Goal: Check status: Check status

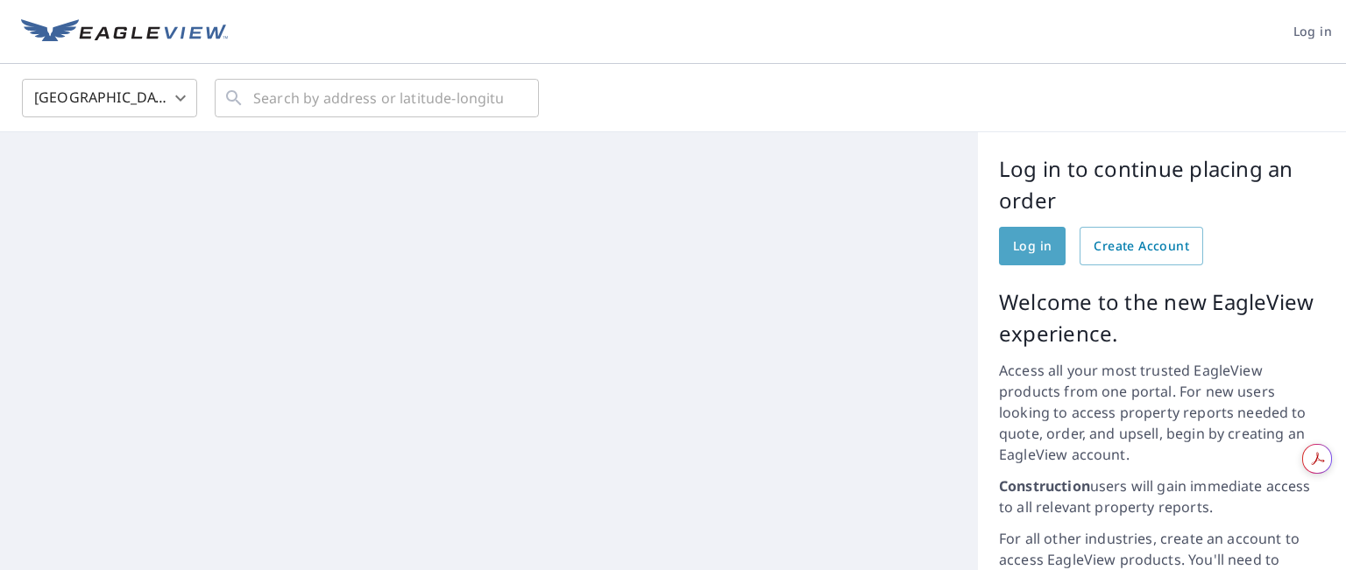
click at [1017, 243] on span "Log in" at bounding box center [1032, 247] width 39 height 22
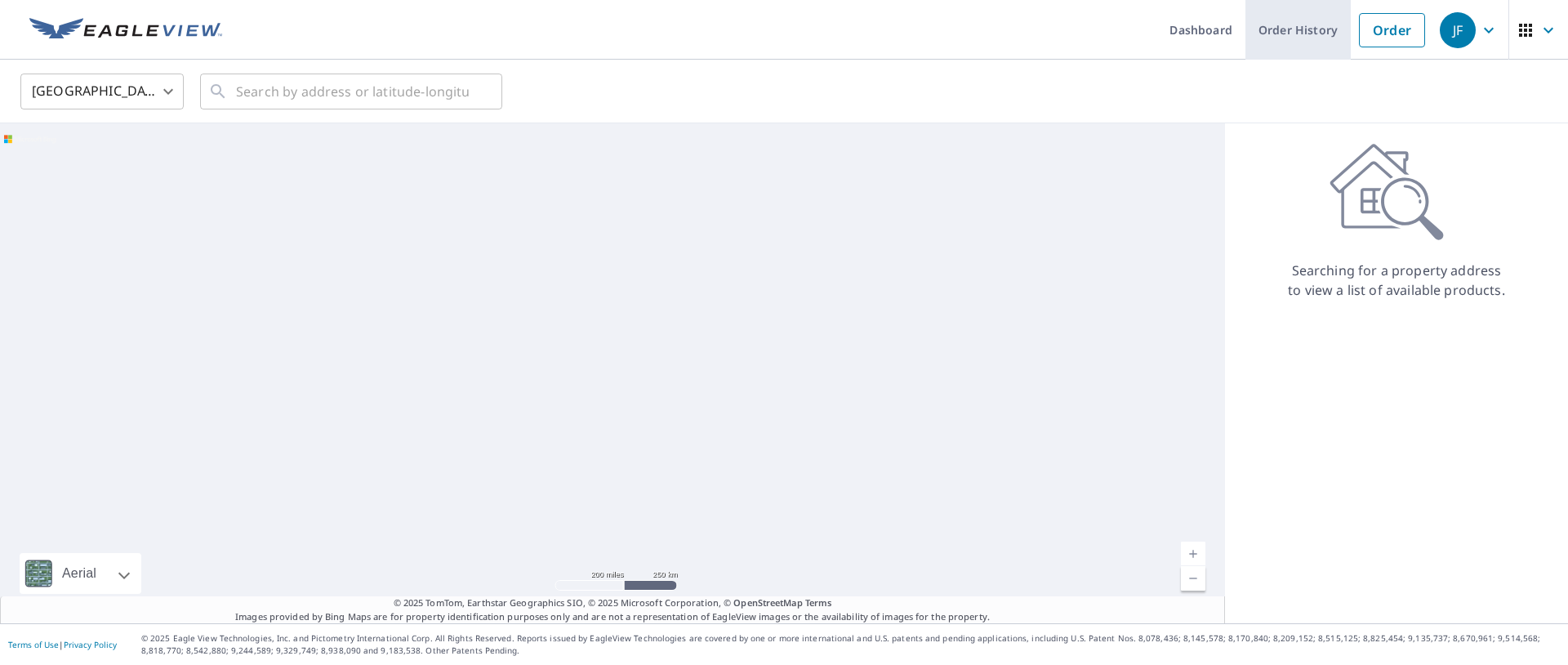
click at [1263, 27] on link "Order History" at bounding box center [1298, 30] width 105 height 60
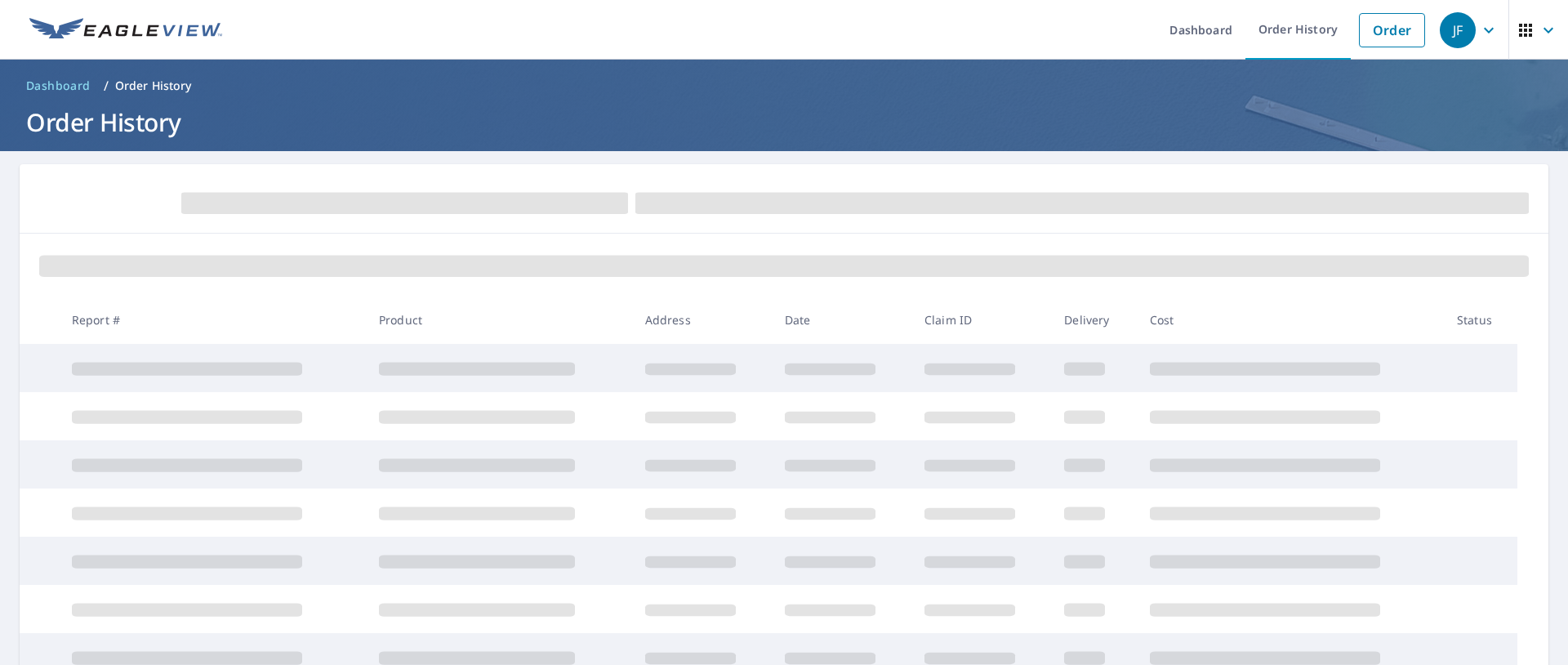
click at [653, 270] on span at bounding box center [784, 266] width 1490 height 21
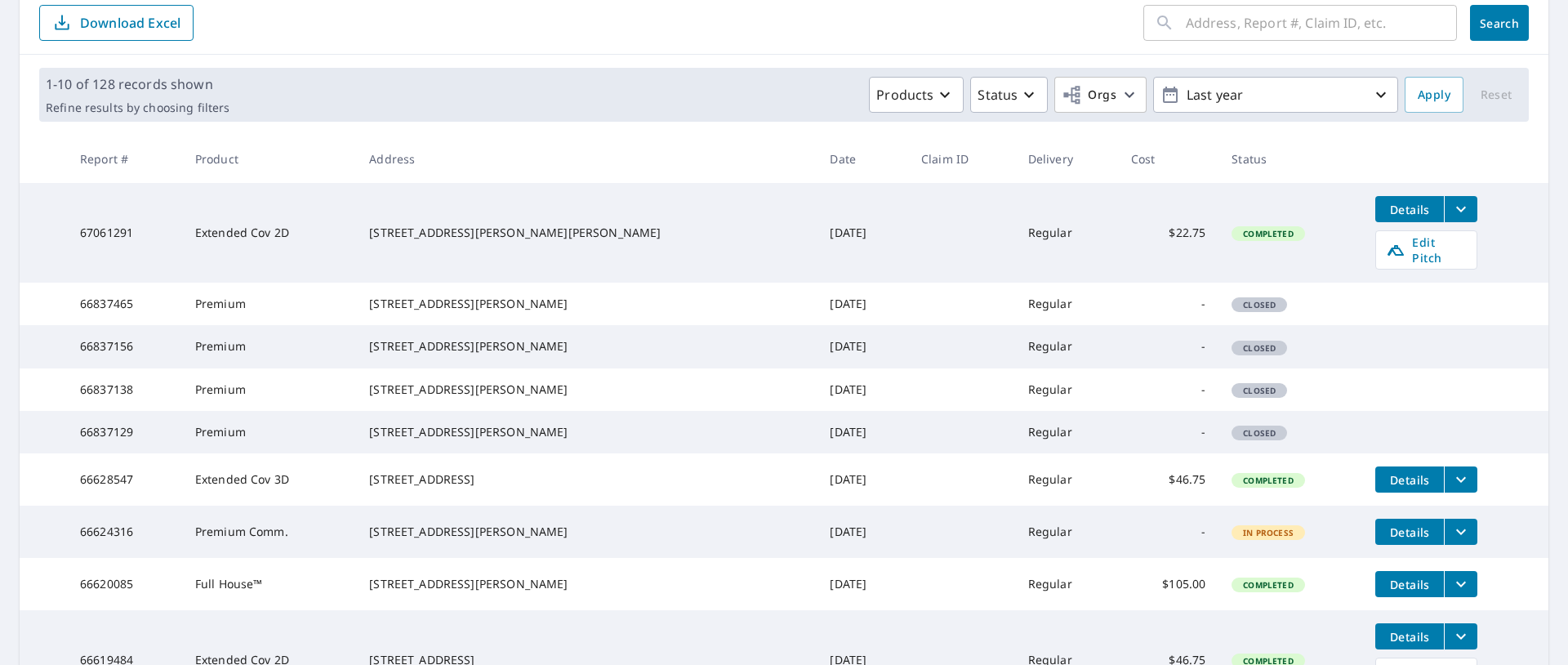
scroll to position [187, 0]
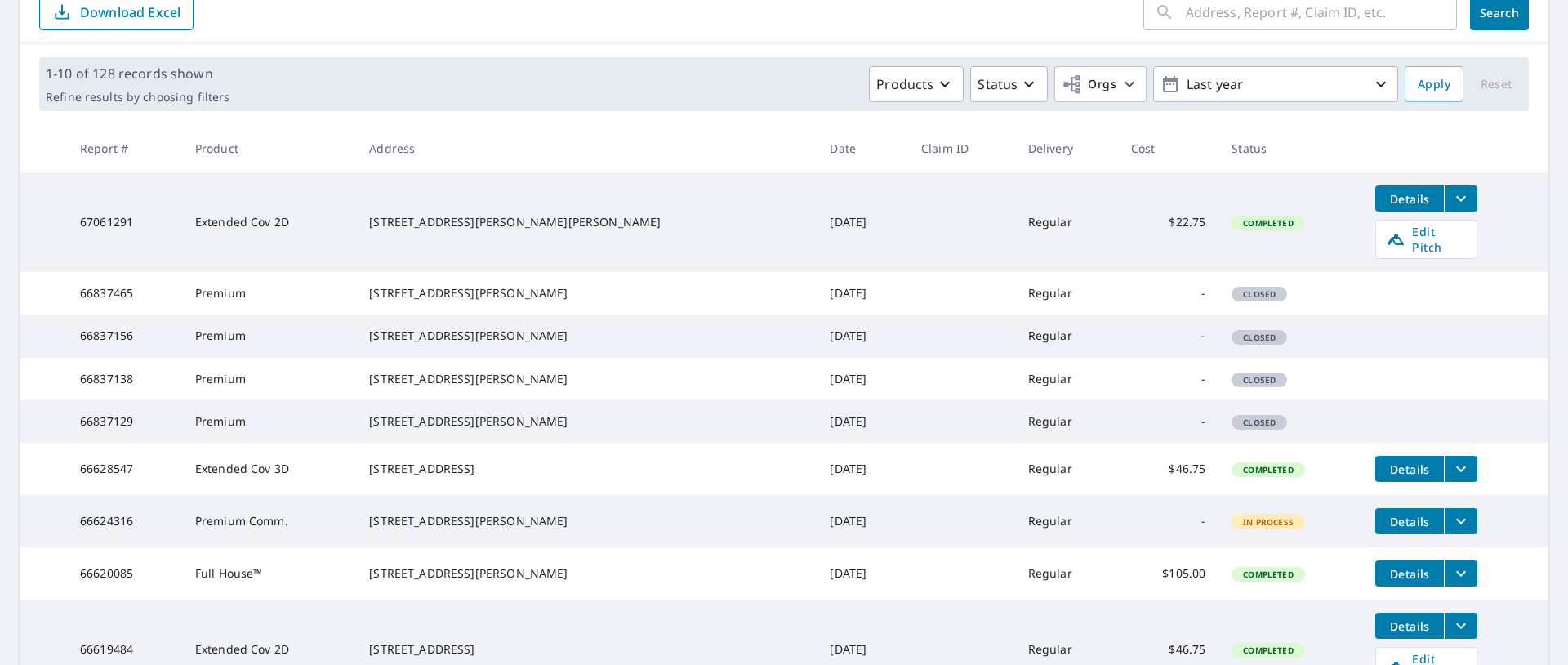
scroll to position [199, 0]
